Goal: Navigation & Orientation: Find specific page/section

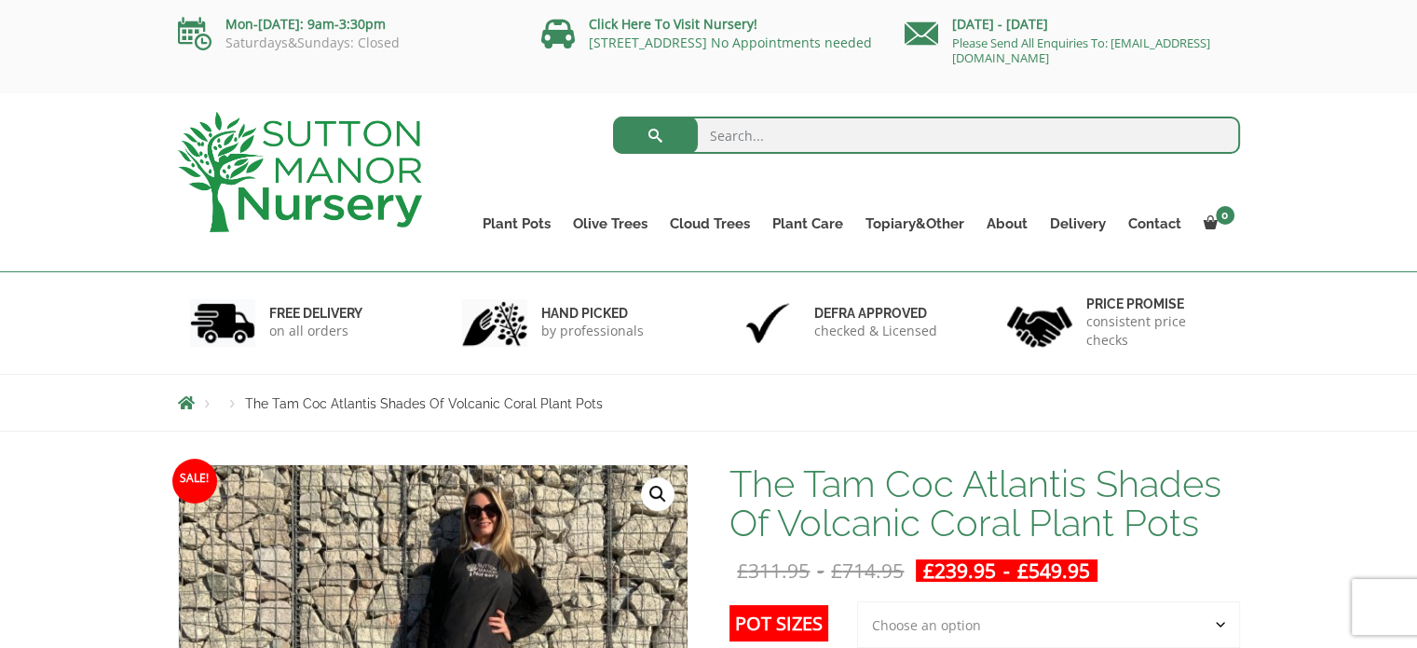
drag, startPoint x: 1423, startPoint y: 52, endPoint x: 1420, endPoint y: -16, distance: 68.1
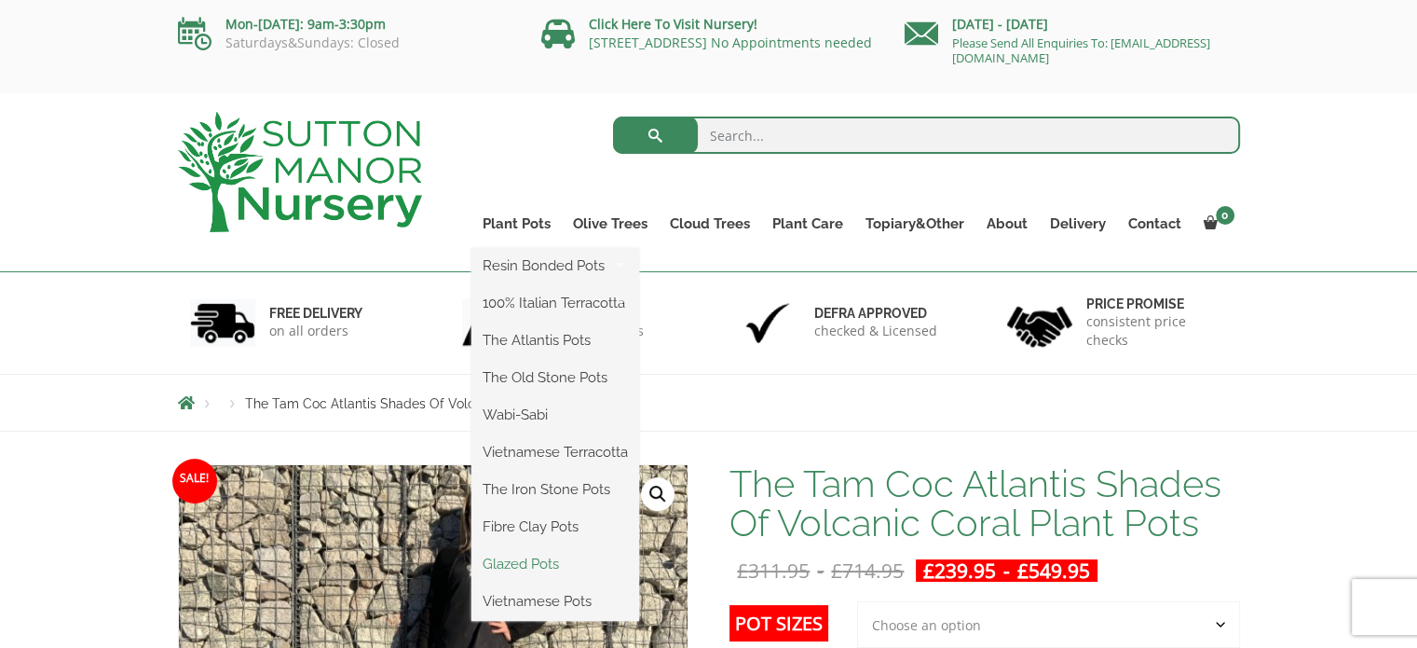
click at [515, 561] on link "Glazed Pots" at bounding box center [555, 564] width 168 height 28
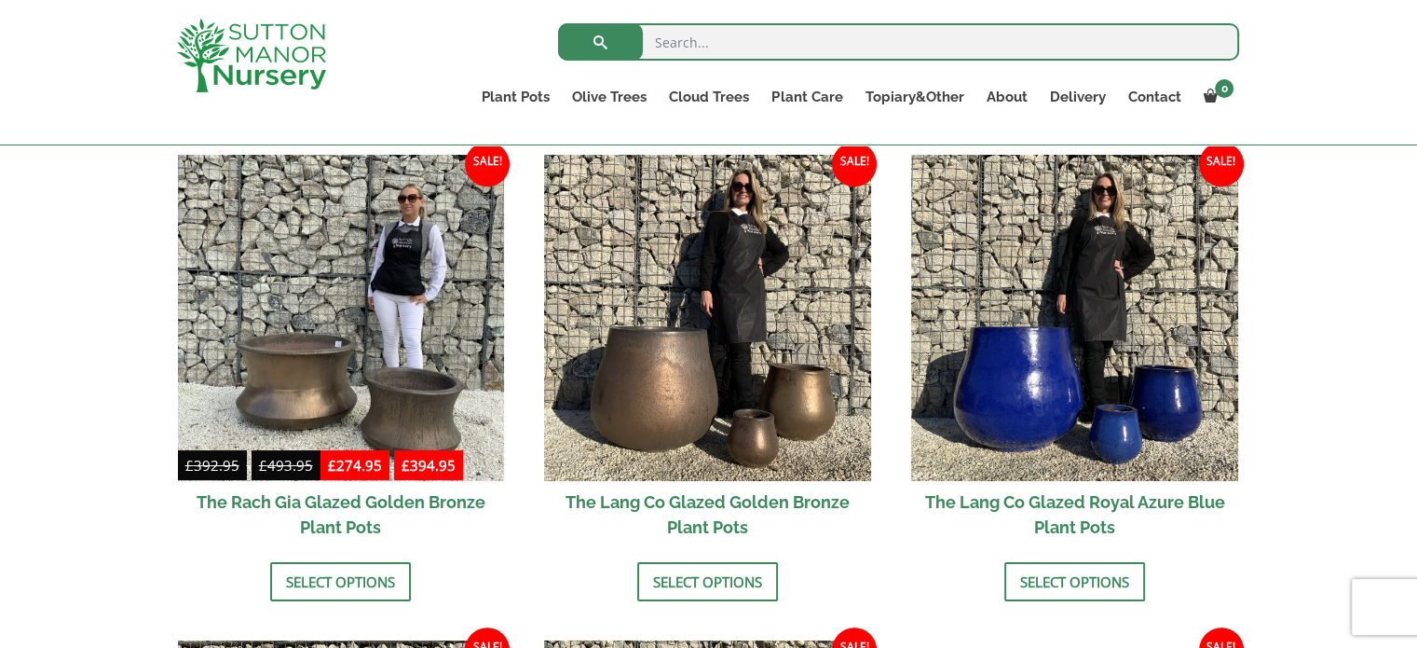
scroll to position [1429, 0]
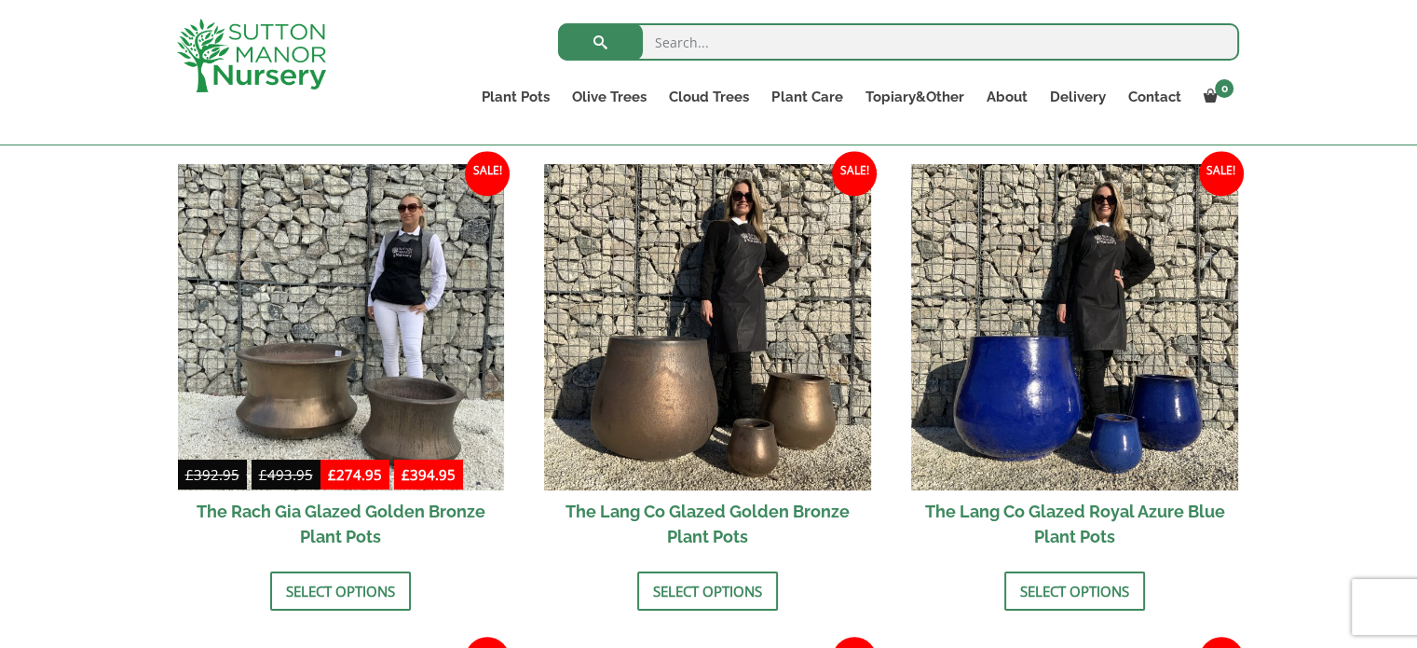
click at [1389, 337] on html "0 No products in the basket. Plant Pots Resin Bonded Pots The Amalfi Pots The M…" at bounding box center [708, 319] width 1417 height 3497
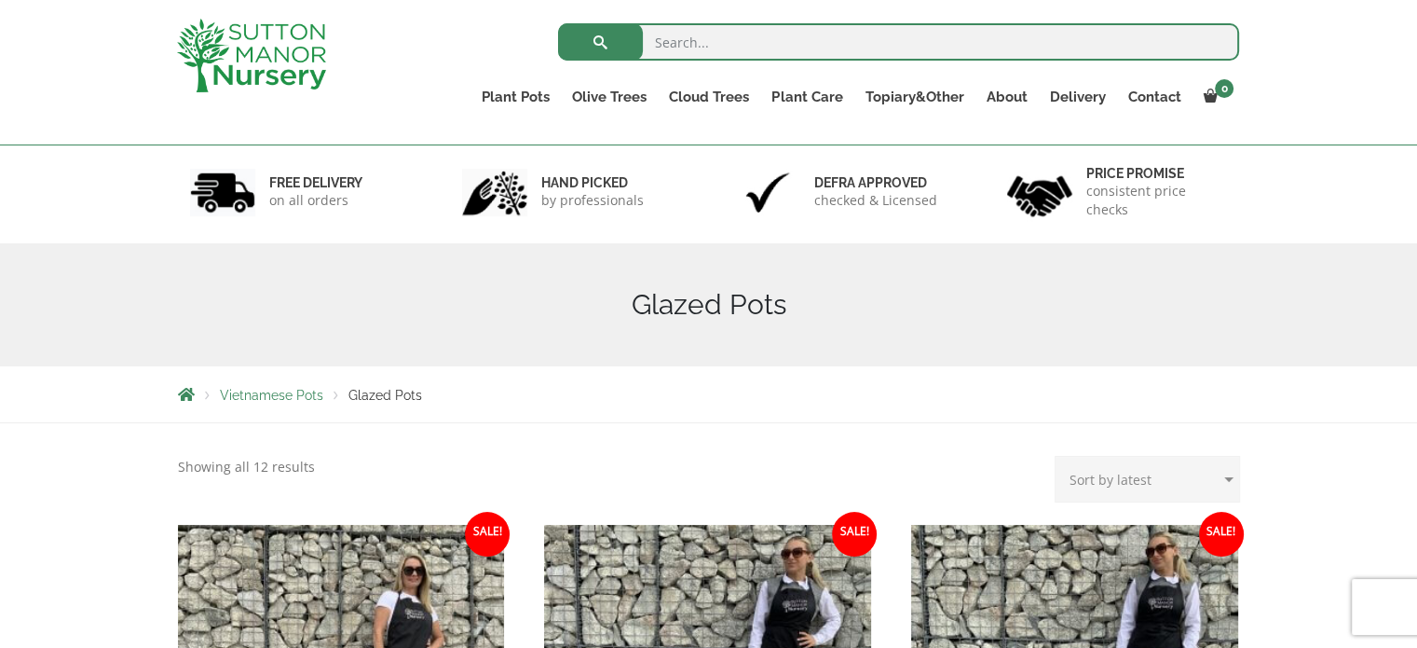
scroll to position [93, 0]
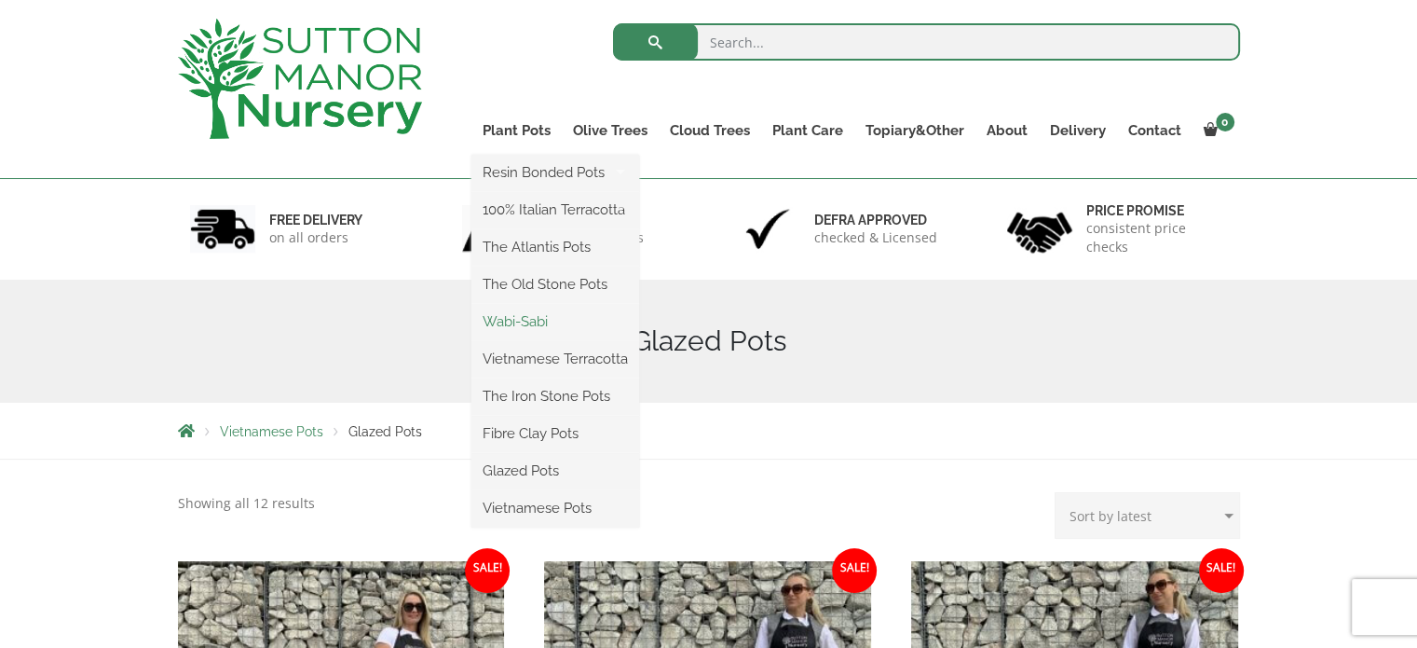
click at [542, 327] on link "Wabi-Sabi" at bounding box center [555, 321] width 168 height 28
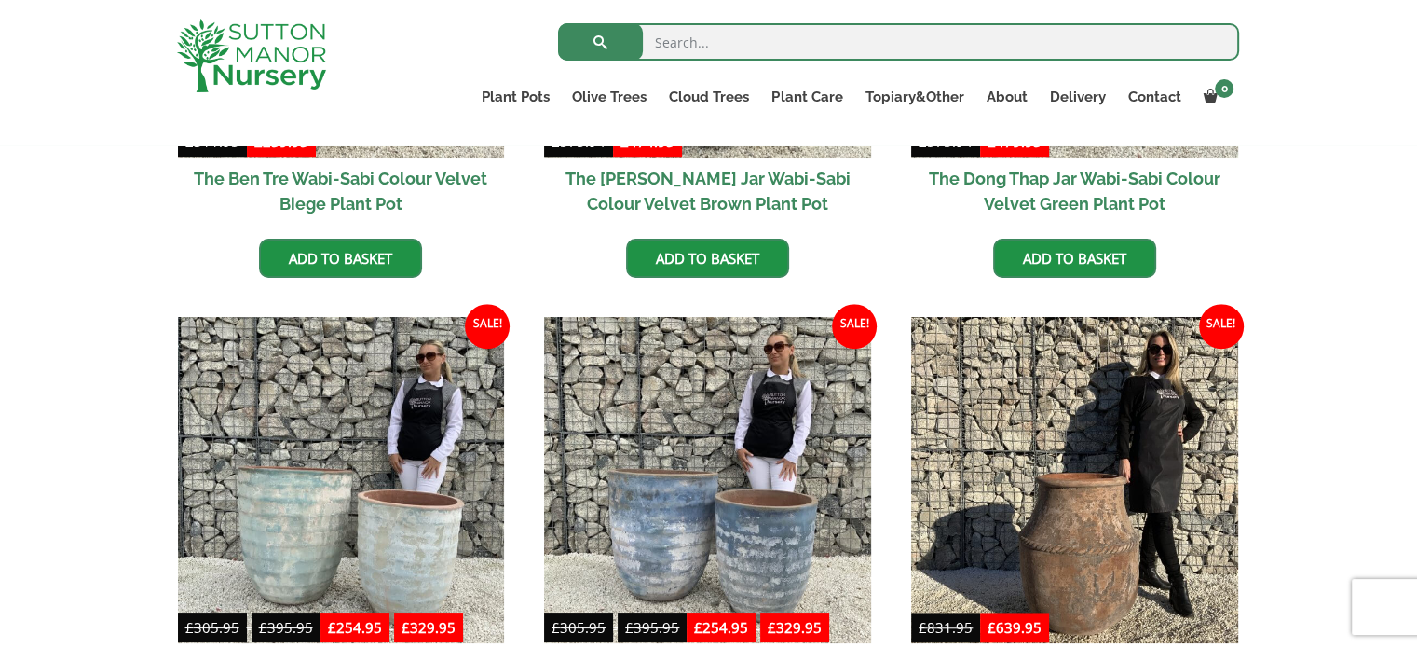
scroll to position [1915, 0]
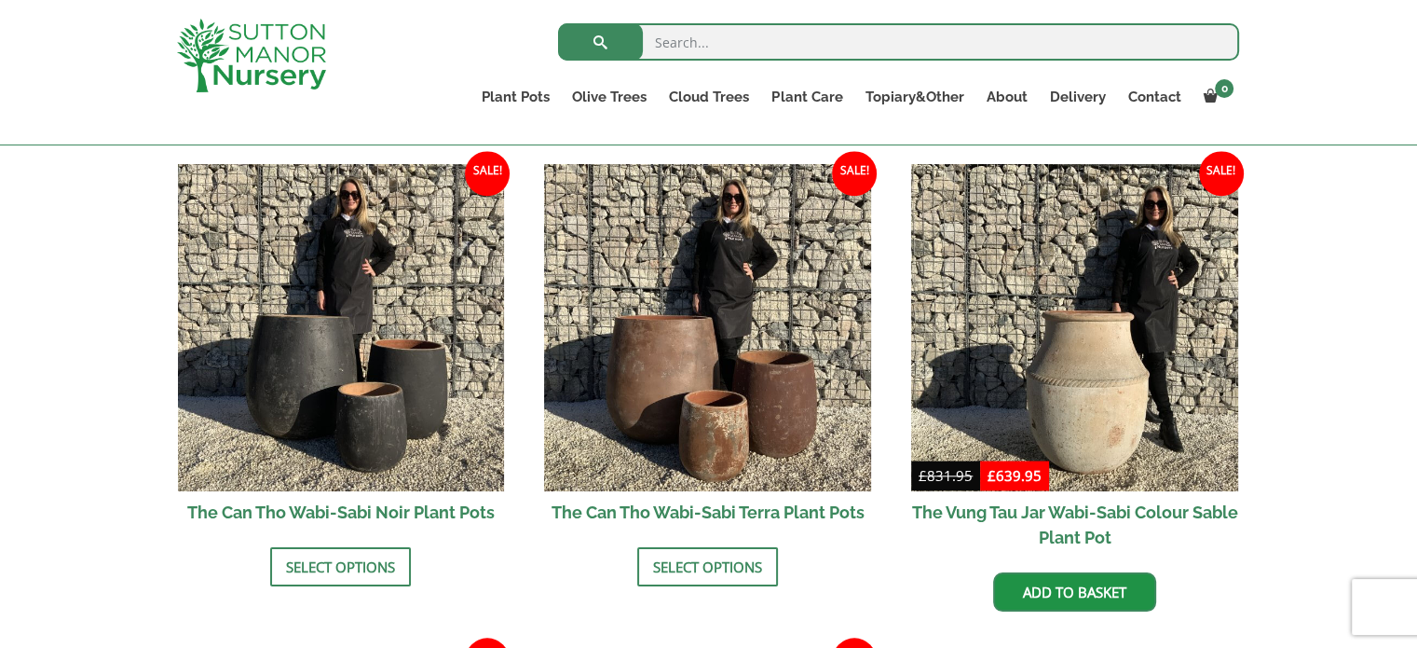
click at [1416, 330] on html "0 No products in the basket. Plant Pots Resin Bonded Pots The Amalfi Pots The M…" at bounding box center [708, 76] width 1417 height 3983
